Goal: Information Seeking & Learning: Learn about a topic

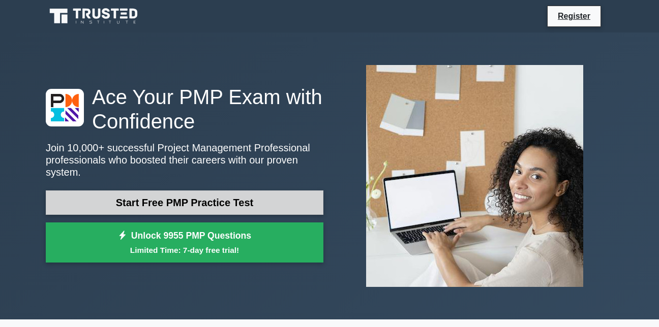
click at [248, 191] on link "Start Free PMP Practice Test" at bounding box center [184, 203] width 277 height 24
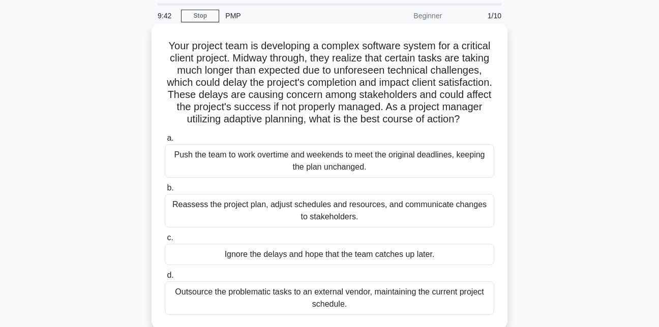
scroll to position [51, 0]
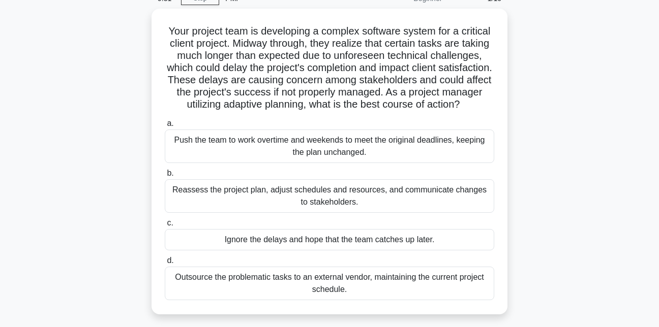
click at [197, 245] on div "Ignore the delays and hope that the team catches up later." at bounding box center [329, 239] width 329 height 21
click at [165, 227] on input "c. Ignore the delays and hope that the team catches up later." at bounding box center [165, 223] width 0 height 7
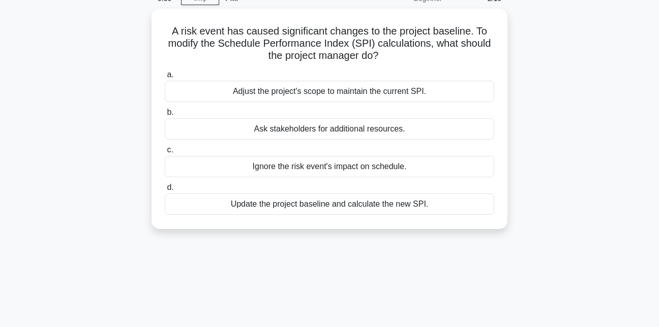
scroll to position [0, 0]
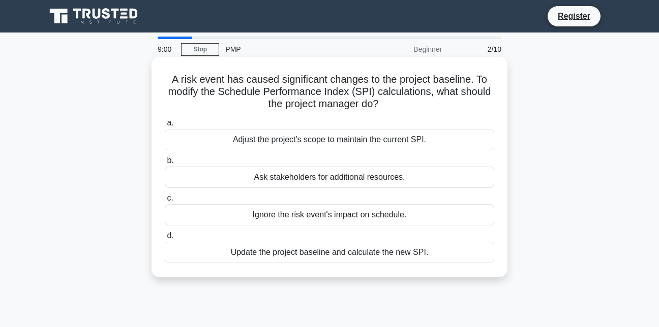
drag, startPoint x: 216, startPoint y: 248, endPoint x: 218, endPoint y: 259, distance: 11.3
click at [218, 259] on div "Update the project baseline and calculate the new SPI." at bounding box center [329, 252] width 329 height 21
click at [165, 239] on input "d. Update the project baseline and calculate the new SPI." at bounding box center [165, 236] width 0 height 7
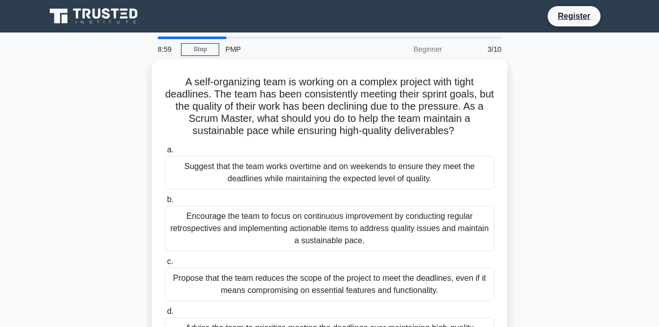
click at [219, 261] on label "c. Propose that the team reduces the scope of the project to meet the deadlines…" at bounding box center [329, 279] width 329 height 46
click at [165, 261] on input "c. Propose that the team reduces the scope of the project to meet the deadlines…" at bounding box center [165, 262] width 0 height 7
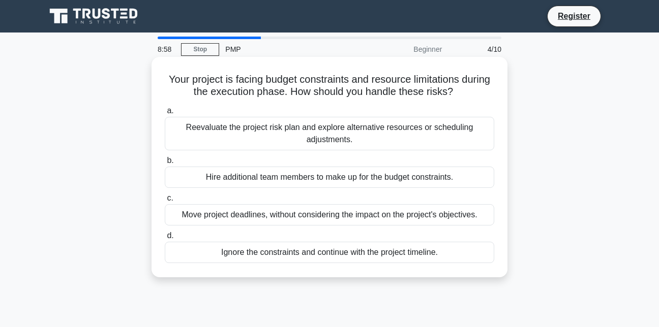
drag, startPoint x: 243, startPoint y: 229, endPoint x: 251, endPoint y: 204, distance: 26.0
click at [251, 204] on div "a. Reevaluate the project risk plan and explore alternative resources or schedu…" at bounding box center [329, 184] width 341 height 163
drag, startPoint x: 251, startPoint y: 204, endPoint x: 359, endPoint y: 180, distance: 110.8
click at [359, 180] on div "Hire additional team members to make up for the budget constraints." at bounding box center [329, 177] width 329 height 21
click at [165, 164] on input "b. Hire additional team members to make up for the budget constraints." at bounding box center [165, 161] width 0 height 7
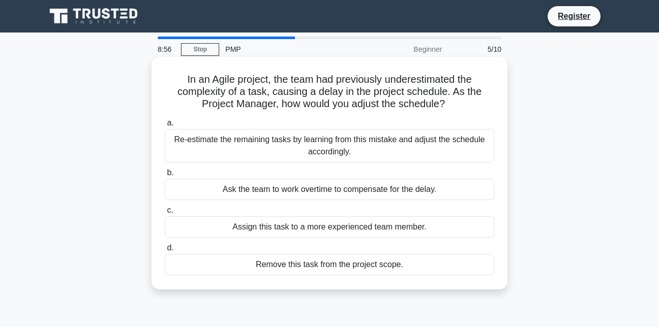
click at [363, 137] on div "Re-estimate the remaining tasks by learning from this mistake and adjust the sc…" at bounding box center [329, 146] width 329 height 34
click at [165, 127] on input "a. Re-estimate the remaining tasks by learning from this mistake and adjust the…" at bounding box center [165, 123] width 0 height 7
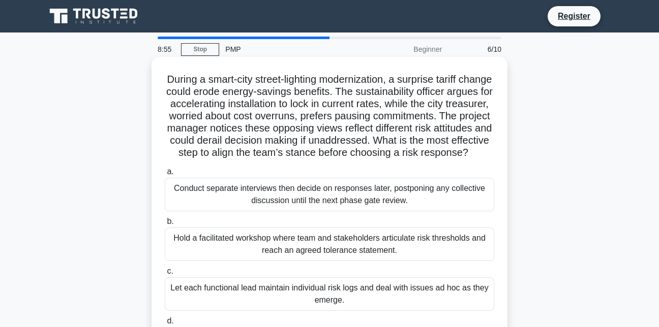
click at [347, 211] on div "Conduct separate interviews then decide on responses later, postponing any coll…" at bounding box center [329, 195] width 329 height 34
click at [165, 175] on input "a. Conduct separate interviews then decide on responses later, postponing any c…" at bounding box center [165, 172] width 0 height 7
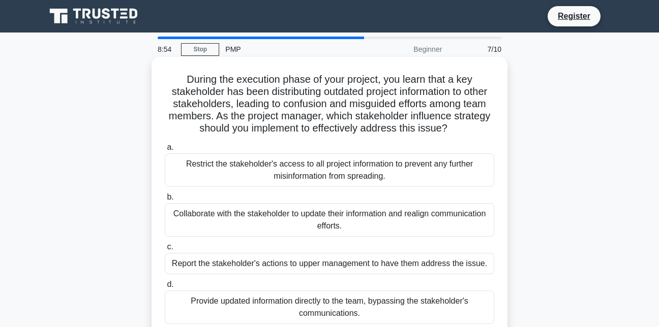
drag, startPoint x: 346, startPoint y: 243, endPoint x: 346, endPoint y: 248, distance: 5.6
click at [346, 248] on div "a. Restrict the stakeholder's access to all project information to prevent any …" at bounding box center [329, 232] width 341 height 187
drag, startPoint x: 346, startPoint y: 248, endPoint x: 346, endPoint y: 267, distance: 18.8
click at [346, 267] on div "Report the stakeholder's actions to upper management to have them address the i…" at bounding box center [329, 263] width 329 height 21
click at [165, 251] on input "c. Report the stakeholder's actions to upper management to have them address th…" at bounding box center [165, 247] width 0 height 7
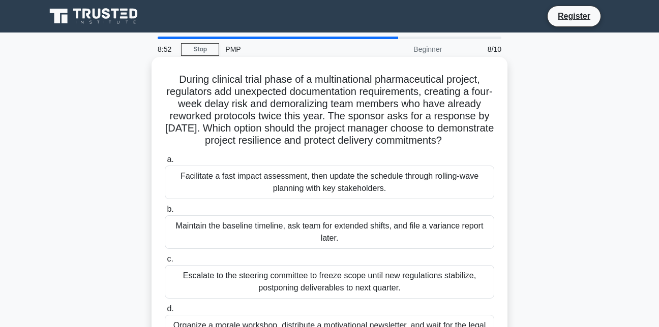
click at [348, 280] on div "Escalate to the steering committee to freeze scope until new regulations stabil…" at bounding box center [329, 282] width 329 height 34
click at [165, 263] on input "c. Escalate to the steering committee to freeze scope until new regulations sta…" at bounding box center [165, 259] width 0 height 7
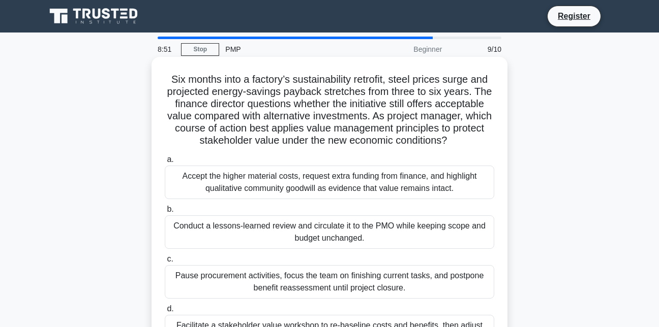
click at [364, 210] on label "b. Conduct a lessons-learned review and circulate it to the PMO while keeping s…" at bounding box center [329, 226] width 329 height 46
click at [165, 210] on input "b. Conduct a lessons-learned review and circulate it to the PMO while keeping s…" at bounding box center [165, 209] width 0 height 7
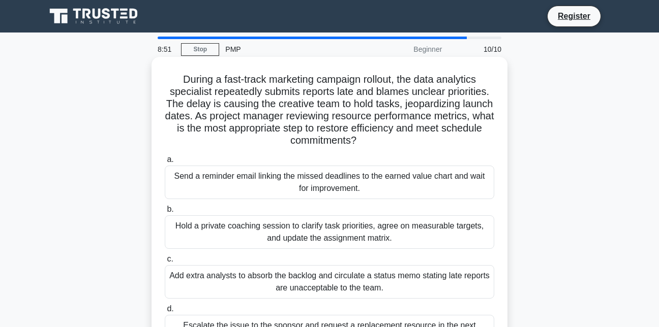
drag, startPoint x: 364, startPoint y: 214, endPoint x: 363, endPoint y: 223, distance: 8.7
click at [363, 221] on label "b. Hold a private coaching session to clarify task priorities, agree on measura…" at bounding box center [329, 226] width 329 height 46
drag, startPoint x: 363, startPoint y: 223, endPoint x: 380, endPoint y: 261, distance: 42.1
click at [380, 261] on label "c. Add extra analysts to absorb the backlog and circulate a status memo stating…" at bounding box center [329, 276] width 329 height 46
click at [165, 261] on input "c. Add extra analysts to absorb the backlog and circulate a status memo stating…" at bounding box center [165, 259] width 0 height 7
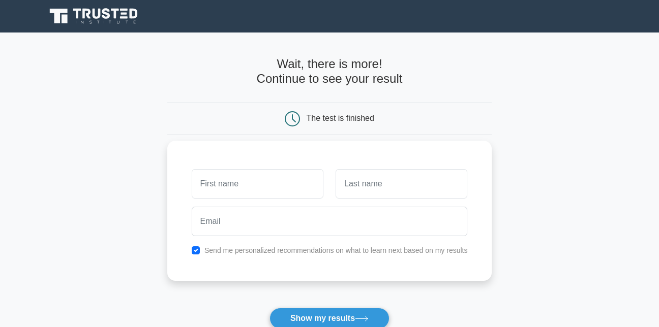
click at [277, 184] on input "text" at bounding box center [258, 183] width 132 height 29
type input "Ifeanyi"
click at [371, 185] on input "text" at bounding box center [401, 183] width 132 height 29
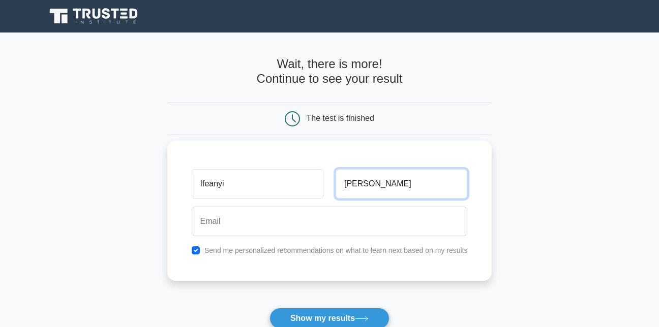
type input "[PERSON_NAME]"
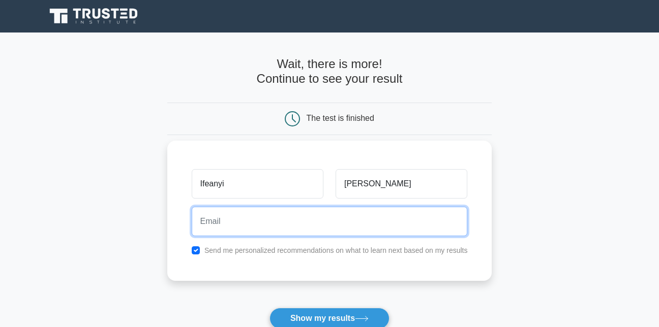
click at [225, 224] on input "email" at bounding box center [330, 221] width 276 height 29
type input "ifeanyi.ak@potasfieldschools.com"
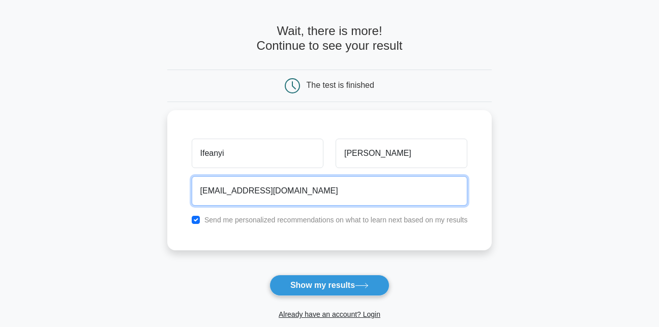
scroll to position [102, 0]
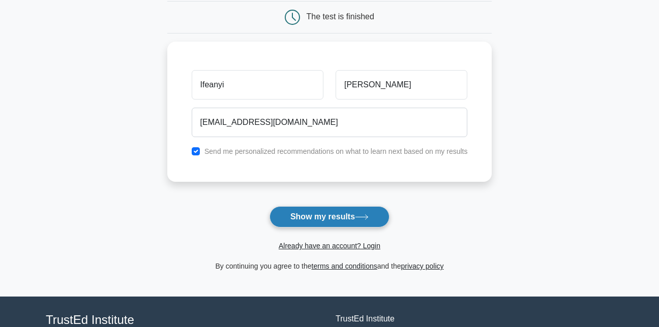
click at [324, 214] on button "Show my results" at bounding box center [329, 216] width 120 height 21
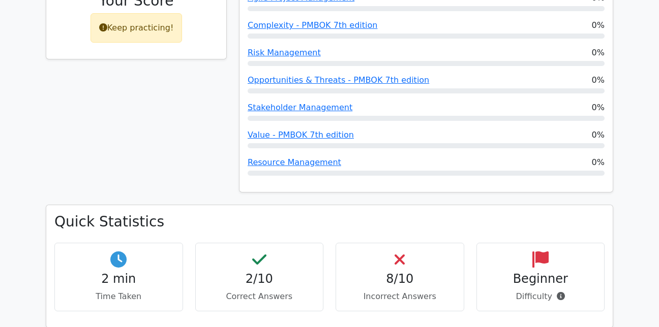
scroll to position [610, 0]
